Goal: Information Seeking & Learning: Find specific fact

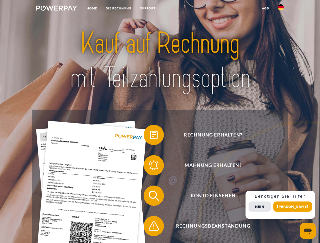
click at [57, 9] on img at bounding box center [56, 8] width 41 height 5
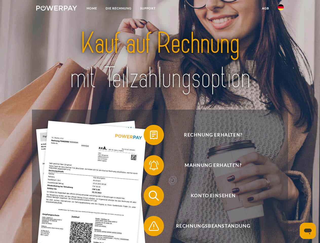
click at [281, 9] on img at bounding box center [281, 7] width 6 height 6
click at [265, 8] on link "agb" at bounding box center [266, 8] width 16 height 9
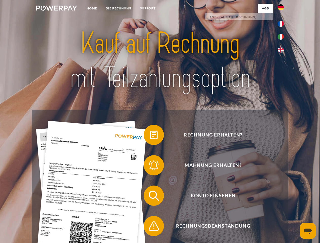
click at [150, 136] on span at bounding box center [146, 134] width 25 height 25
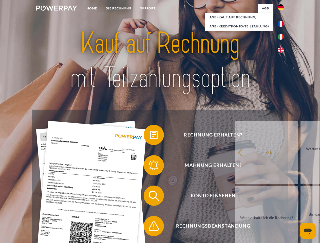
click at [150, 167] on span at bounding box center [146, 165] width 25 height 25
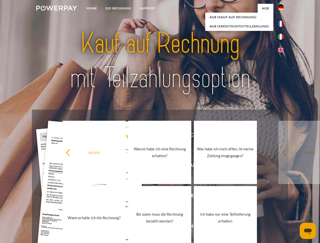
click at [150, 197] on link "Bis wann muss die Rechnung bezahlt werden?" at bounding box center [159, 217] width 63 height 63
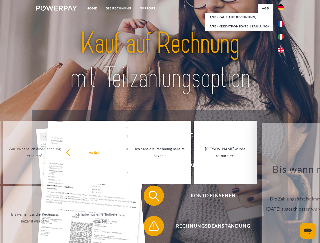
click at [150, 227] on span at bounding box center [146, 226] width 25 height 25
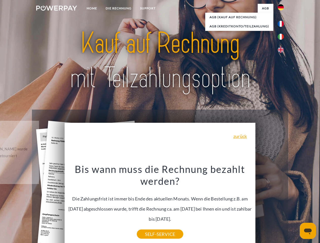
click at [282, 205] on div "Rechnung erhalten? Mahnung erhalten? Konto einsehen" at bounding box center [160, 211] width 256 height 203
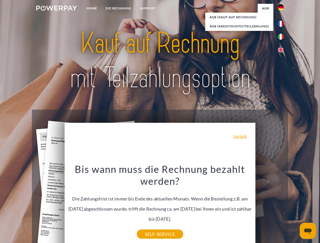
click at [270, 206] on span "Konto einsehen" at bounding box center [213, 196] width 124 height 20
click at [295, 207] on header "Home DIE RECHNUNG SUPPORT" at bounding box center [160, 175] width 320 height 350
